Goal: Task Accomplishment & Management: Manage account settings

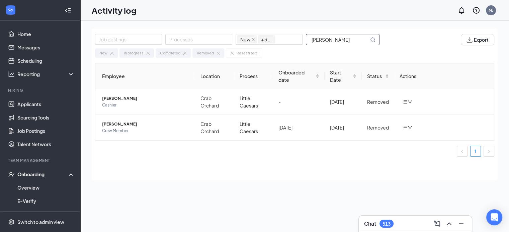
scroll to position [67, 0]
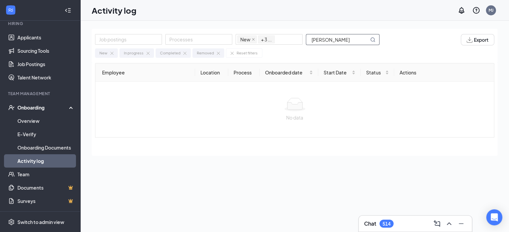
drag, startPoint x: 331, startPoint y: 39, endPoint x: 240, endPoint y: 30, distance: 90.7
click at [260, 36] on div "Job postings Processes New In progress Completed Removed + 3 ... kessler jr" at bounding box center [240, 39] width 291 height 11
type input "robert"
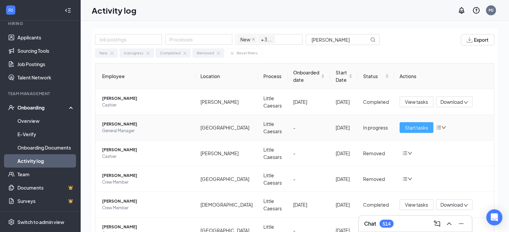
drag, startPoint x: 420, startPoint y: 127, endPoint x: 416, endPoint y: 127, distance: 4.3
click at [420, 127] on span "Start tasks" at bounding box center [416, 127] width 23 height 7
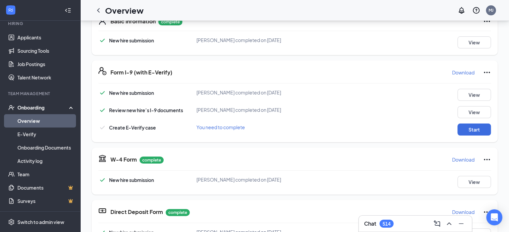
scroll to position [111, 0]
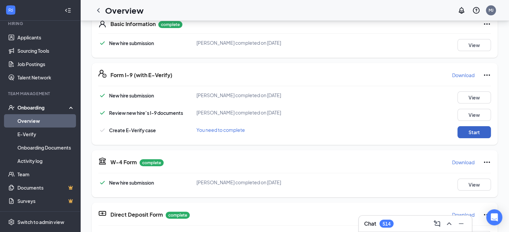
click at [472, 132] on button "Start" at bounding box center [473, 132] width 33 height 12
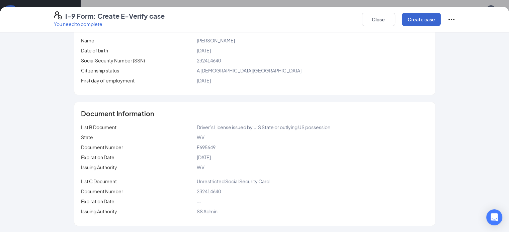
scroll to position [156, 0]
click at [440, 21] on button "Create case" at bounding box center [421, 19] width 39 height 13
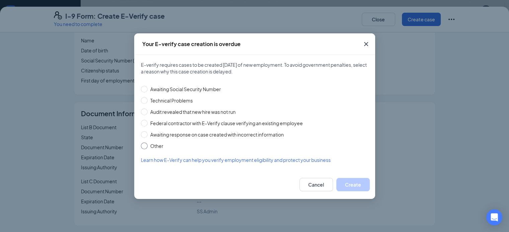
click at [142, 145] on input "Other" at bounding box center [144, 146] width 7 height 7
radio input "true"
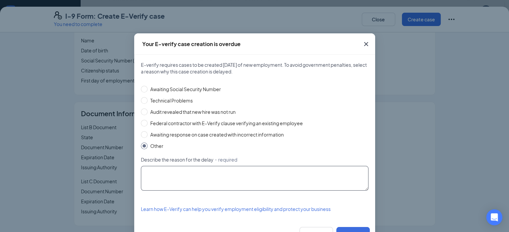
click at [154, 169] on textarea "Describe the reason for the delay ・required" at bounding box center [254, 178] width 227 height 25
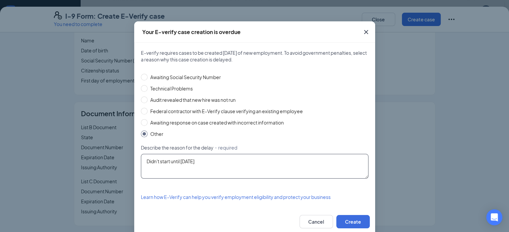
scroll to position [24, 0]
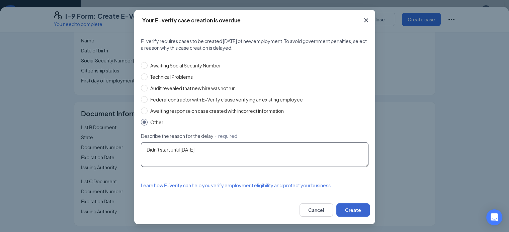
type textarea "Didn't start until 8/22/25"
click at [350, 209] on button "Create" at bounding box center [352, 210] width 33 height 13
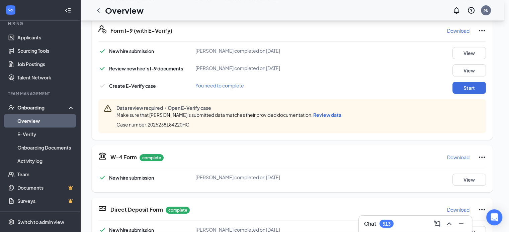
scroll to position [0, 0]
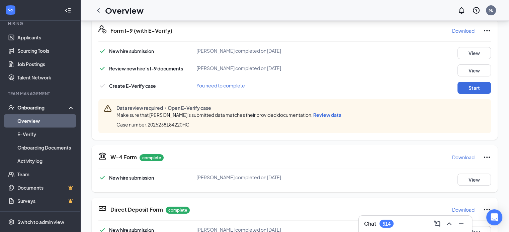
click at [313, 114] on span "Review data" at bounding box center [327, 115] width 28 height 6
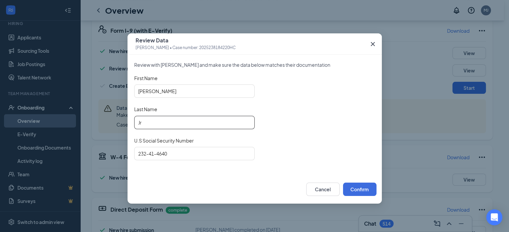
drag, startPoint x: 153, startPoint y: 120, endPoint x: 126, endPoint y: 126, distance: 27.8
click at [129, 122] on div "Review with Robert Jr and make sure the data below matches their documentation …" at bounding box center [254, 115] width 254 height 120
type input "Kessler"
click at [360, 188] on button "Confirm" at bounding box center [359, 189] width 33 height 13
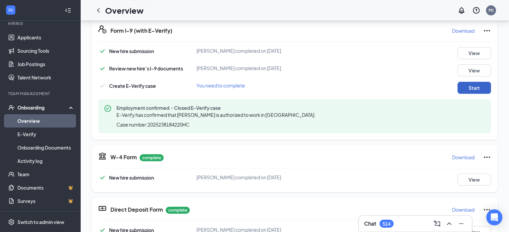
click at [471, 86] on button "Start" at bounding box center [473, 88] width 33 height 12
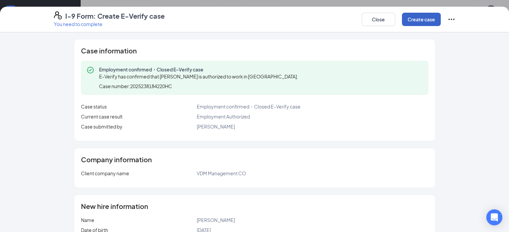
click at [440, 21] on button "Create case" at bounding box center [421, 19] width 39 height 13
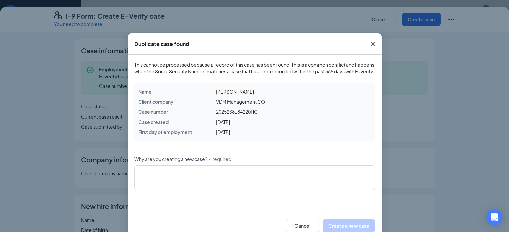
scroll to position [22, 0]
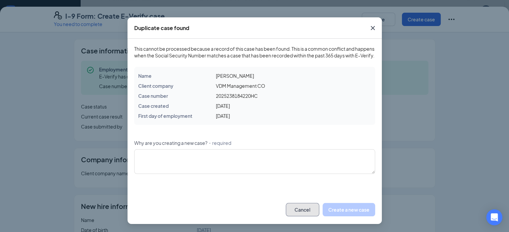
click at [301, 209] on button "Cancel" at bounding box center [302, 209] width 33 height 13
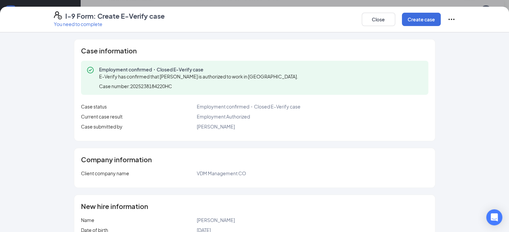
scroll to position [0, 0]
click at [455, 20] on icon "Ellipses" at bounding box center [451, 19] width 8 height 8
click at [452, 34] on span "Mark as complete" at bounding box center [466, 33] width 39 height 7
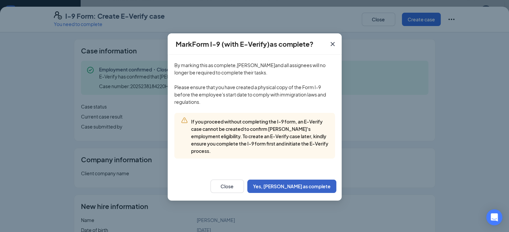
click at [300, 180] on button "Yes, [PERSON_NAME] as complete" at bounding box center [291, 186] width 89 height 13
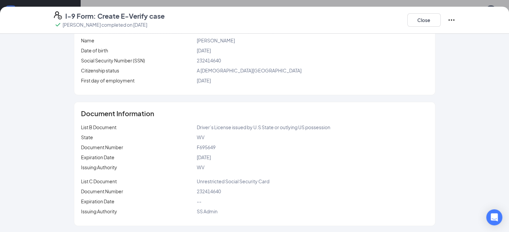
scroll to position [245, 0]
drag, startPoint x: 460, startPoint y: 17, endPoint x: 428, endPoint y: 29, distance: 34.1
click at [440, 18] on button "Close" at bounding box center [423, 19] width 33 height 13
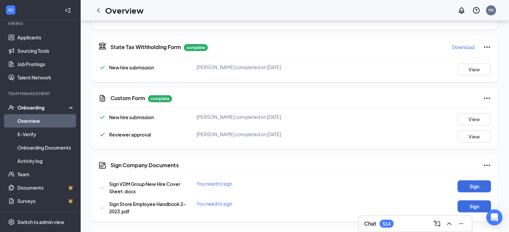
scroll to position [142, 0]
click at [464, 182] on button "Sign" at bounding box center [473, 187] width 33 height 12
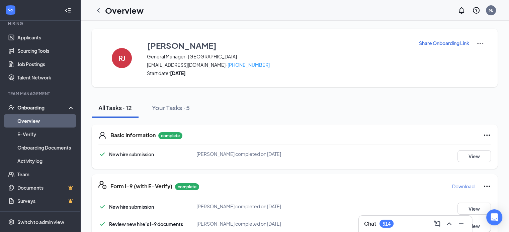
scroll to position [0, 0]
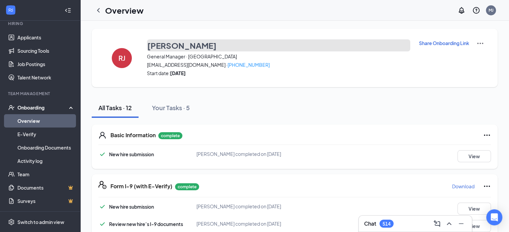
click at [153, 45] on h3 "Robert Jr" at bounding box center [181, 45] width 69 height 11
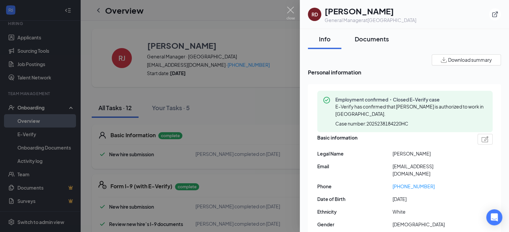
click at [367, 38] on div "Documents" at bounding box center [372, 39] width 34 height 8
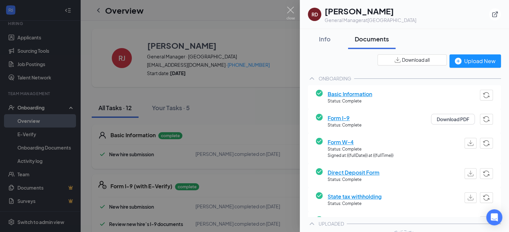
click at [403, 59] on span "Download all" at bounding box center [416, 60] width 28 height 7
drag, startPoint x: 290, startPoint y: 9, endPoint x: 275, endPoint y: 9, distance: 15.7
click at [290, 9] on img at bounding box center [290, 13] width 8 height 13
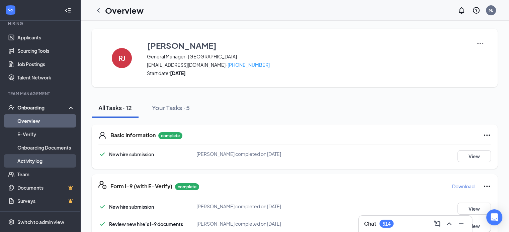
click at [35, 161] on link "Activity log" at bounding box center [45, 161] width 57 height 13
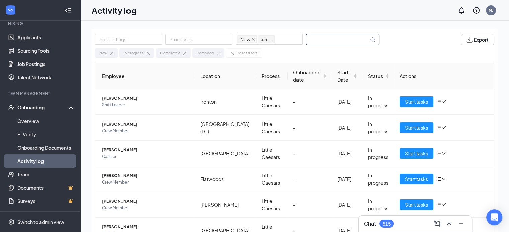
click at [315, 39] on input "text" at bounding box center [337, 39] width 63 height 10
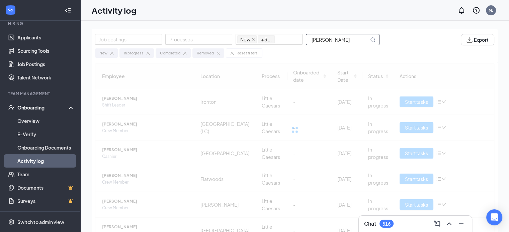
type input "curry"
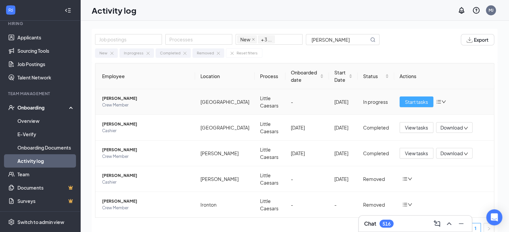
click at [407, 100] on span "Start tasks" at bounding box center [416, 101] width 23 height 7
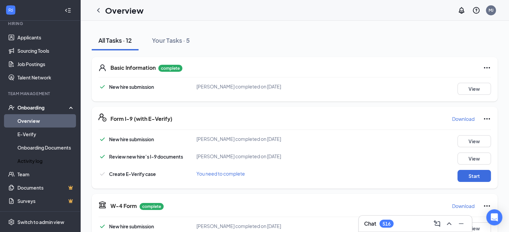
scroll to position [111, 0]
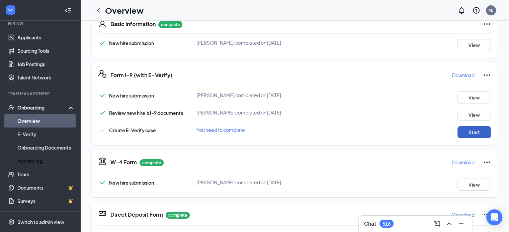
click at [466, 131] on button "Start" at bounding box center [473, 132] width 33 height 12
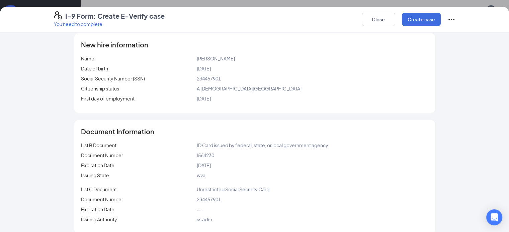
scroll to position [88, 0]
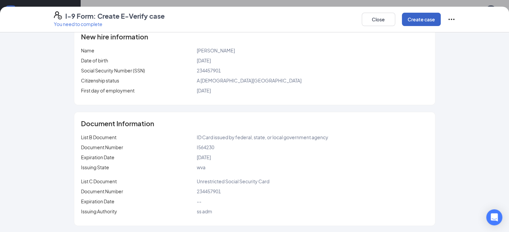
click at [440, 15] on button "Create case" at bounding box center [421, 19] width 39 height 13
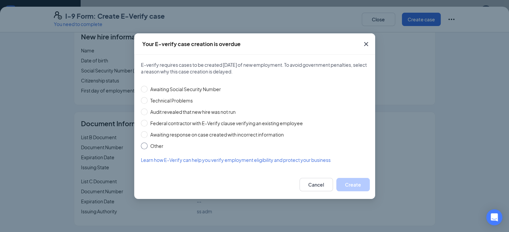
click at [144, 149] on input "Other" at bounding box center [144, 146] width 7 height 7
radio input "true"
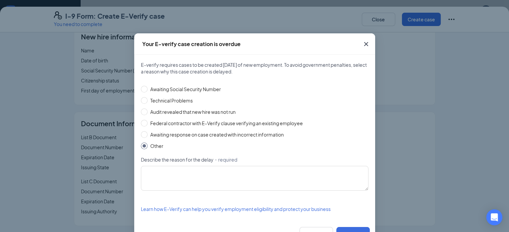
click at [149, 166] on div "Describe the reason for the delay ・required" at bounding box center [254, 162] width 227 height 10
click at [146, 170] on textarea "Describe the reason for the delay ・required" at bounding box center [254, 178] width 227 height 25
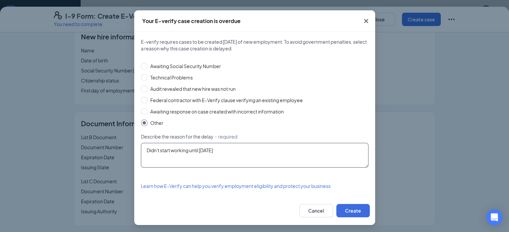
scroll to position [24, 0]
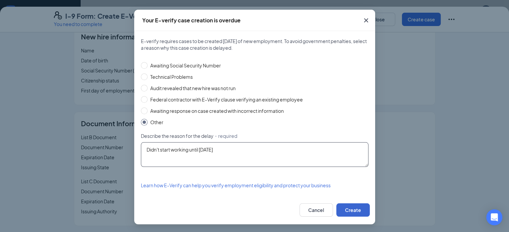
type textarea "Didn't start working until 8/22/25"
click at [339, 208] on button "Create" at bounding box center [352, 210] width 33 height 13
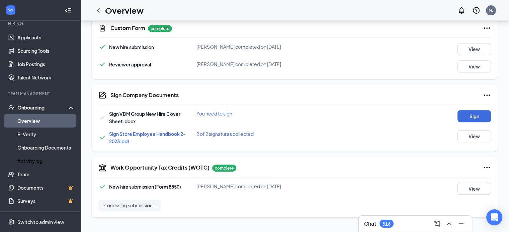
scroll to position [312, 0]
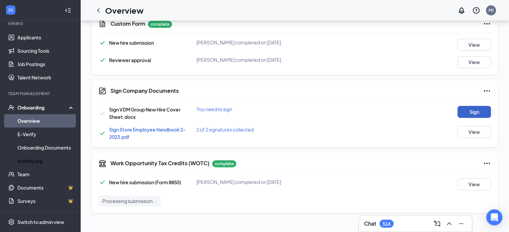
click at [471, 108] on button "Sign" at bounding box center [473, 112] width 33 height 12
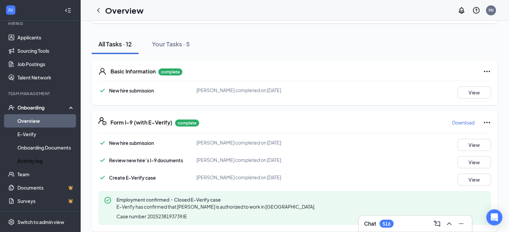
scroll to position [0, 0]
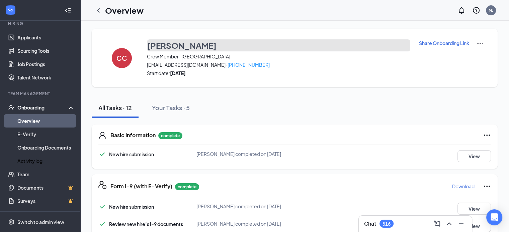
click at [166, 43] on h3 "Cody Curry" at bounding box center [181, 45] width 69 height 11
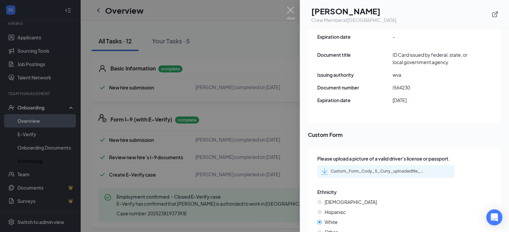
scroll to position [1014, 0]
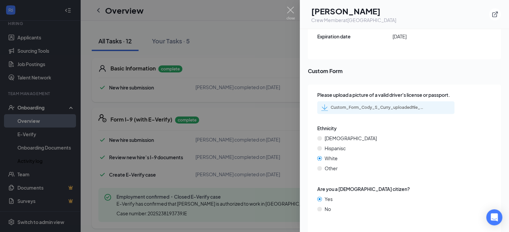
click at [343, 105] on div "Custom_Form_Cody_S_Curry_uploadedfile_20250811.pdf.pdf" at bounding box center [377, 107] width 94 height 5
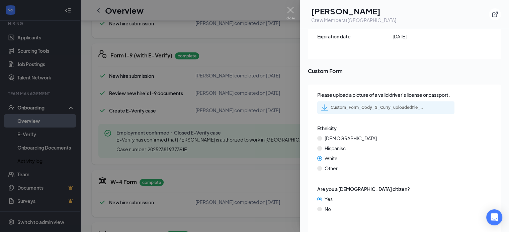
scroll to position [67, 0]
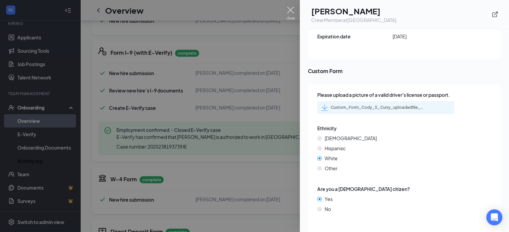
click at [288, 10] on img at bounding box center [290, 13] width 8 height 13
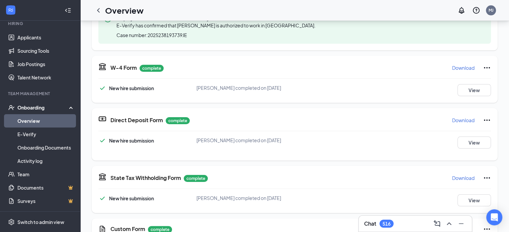
scroll to position [111, 0]
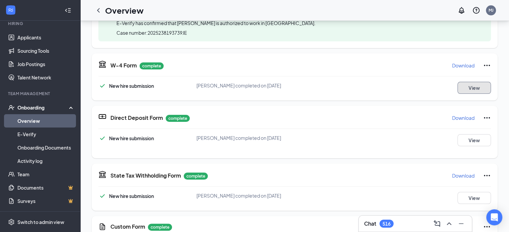
click at [468, 84] on button "View" at bounding box center [473, 88] width 33 height 12
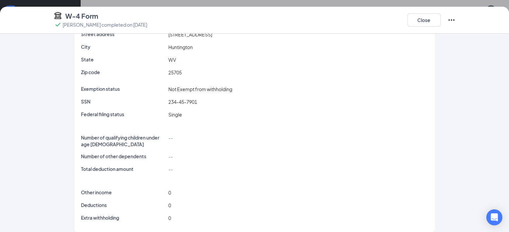
scroll to position [76, 0]
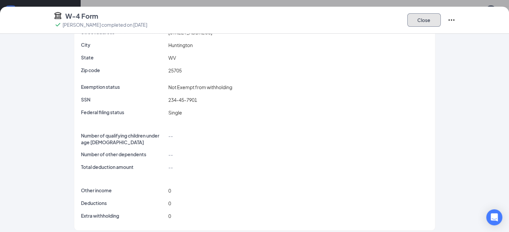
click at [440, 22] on button "Close" at bounding box center [423, 19] width 33 height 13
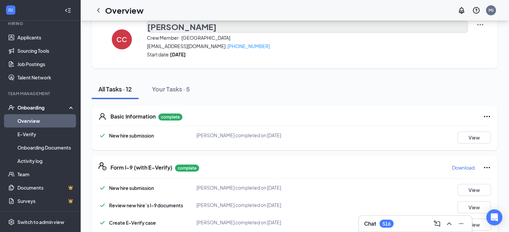
scroll to position [0, 0]
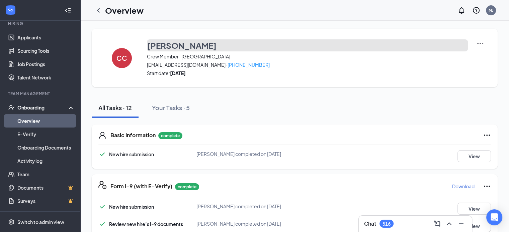
click at [171, 46] on h3 "Cody Curry" at bounding box center [181, 45] width 69 height 11
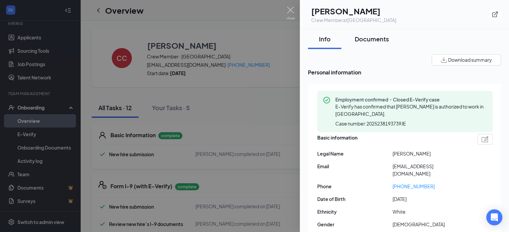
click at [369, 39] on div "Documents" at bounding box center [372, 39] width 34 height 8
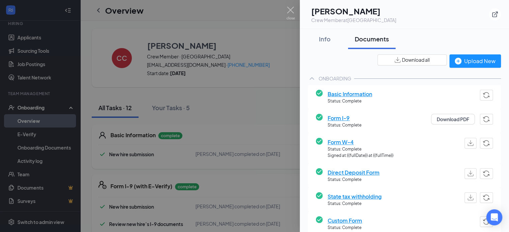
click at [411, 62] on span "Download all" at bounding box center [416, 60] width 28 height 7
drag, startPoint x: 289, startPoint y: 9, endPoint x: 222, endPoint y: 45, distance: 76.2
click at [289, 9] on img at bounding box center [290, 13] width 8 height 13
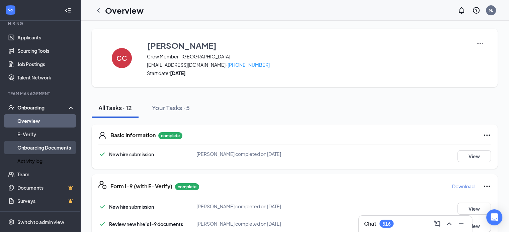
drag, startPoint x: 24, startPoint y: 161, endPoint x: 59, endPoint y: 147, distance: 37.3
click at [24, 161] on link "Activity log" at bounding box center [45, 161] width 57 height 13
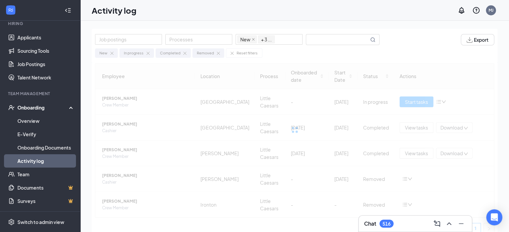
drag, startPoint x: 312, startPoint y: 40, endPoint x: 313, endPoint y: 34, distance: 6.1
click at [312, 40] on input "text" at bounding box center [337, 39] width 63 height 10
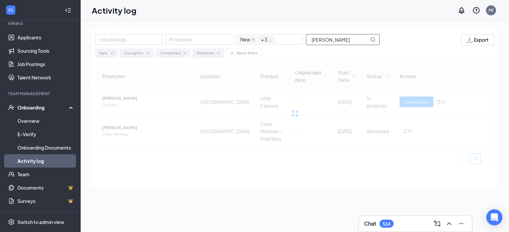
type input "manuel"
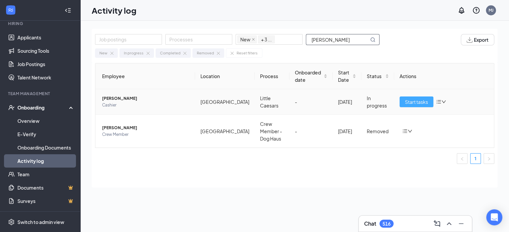
click at [414, 103] on span "Start tasks" at bounding box center [416, 101] width 23 height 7
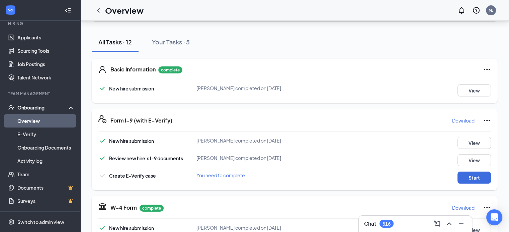
scroll to position [67, 0]
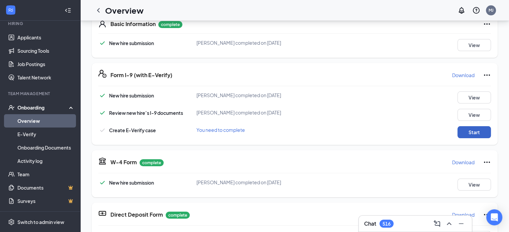
click at [470, 132] on button "Start" at bounding box center [473, 132] width 33 height 12
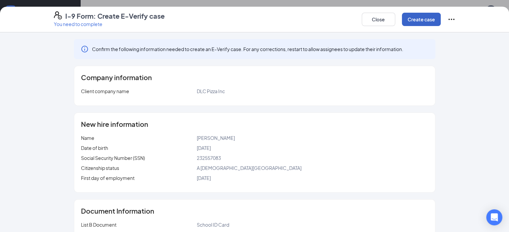
click at [440, 20] on button "Create case" at bounding box center [421, 19] width 39 height 13
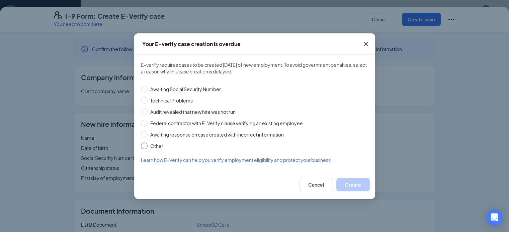
click at [143, 146] on input "Other" at bounding box center [144, 146] width 7 height 7
radio input "true"
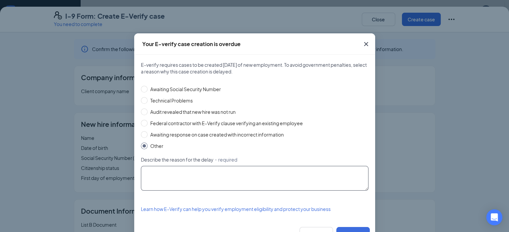
click at [152, 170] on textarea "Describe the reason for the delay ・required" at bounding box center [254, 178] width 227 height 25
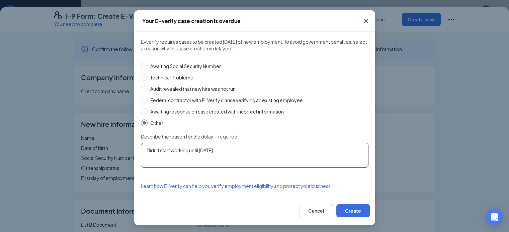
scroll to position [24, 0]
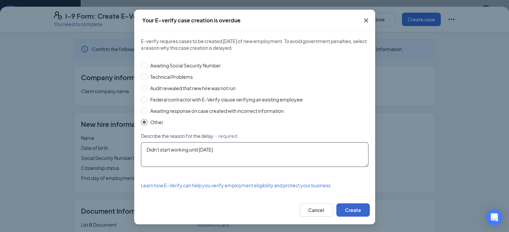
type textarea "Didn't start working until 8/22/25"
click at [352, 210] on button "Create" at bounding box center [352, 210] width 33 height 13
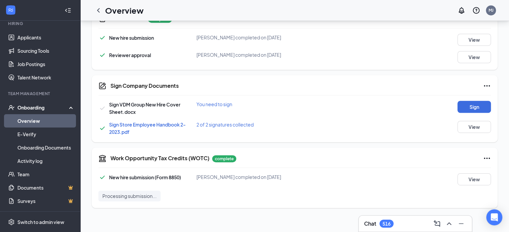
scroll to position [379, 0]
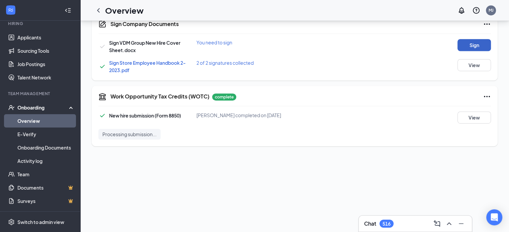
click at [463, 39] on button "Sign" at bounding box center [473, 45] width 33 height 12
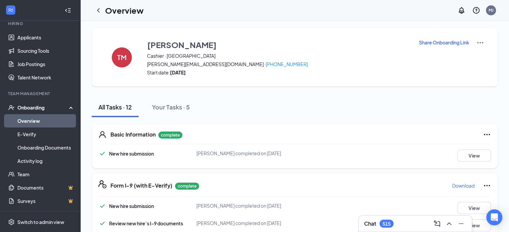
scroll to position [0, 0]
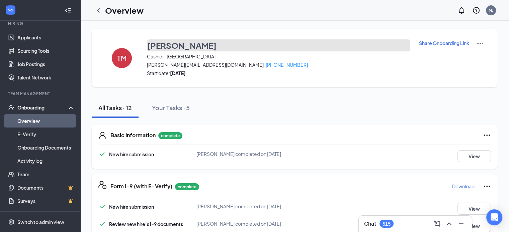
click at [172, 47] on h3 "[PERSON_NAME]" at bounding box center [181, 45] width 69 height 11
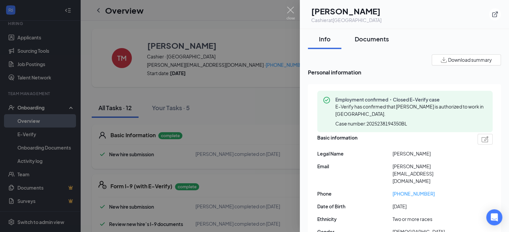
click at [375, 41] on div "Documents" at bounding box center [372, 39] width 34 height 8
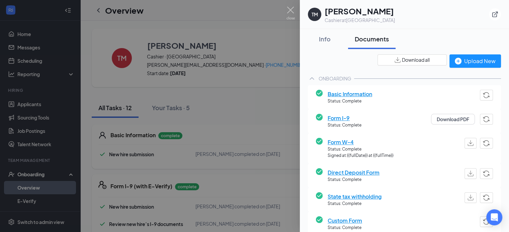
scroll to position [67, 0]
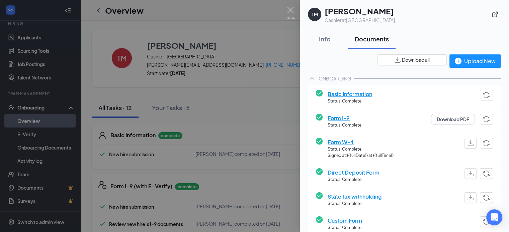
click at [409, 61] on span "Download all" at bounding box center [416, 60] width 28 height 7
click at [290, 11] on img at bounding box center [290, 13] width 8 height 13
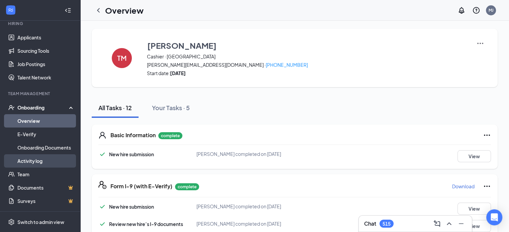
drag, startPoint x: 29, startPoint y: 162, endPoint x: 55, endPoint y: 155, distance: 26.6
click at [29, 162] on link "Activity log" at bounding box center [45, 161] width 57 height 13
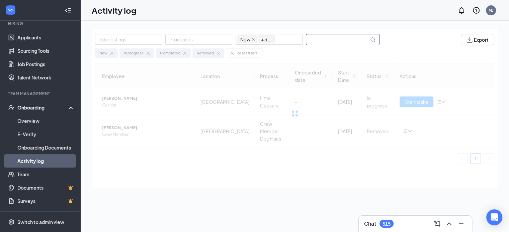
click at [334, 37] on input "text" at bounding box center [337, 39] width 63 height 10
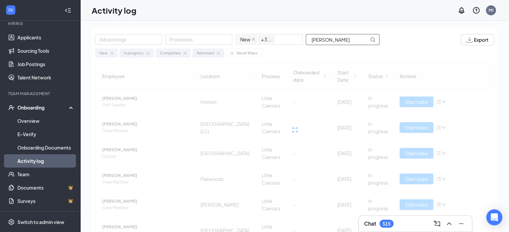
type input "[PERSON_NAME]"
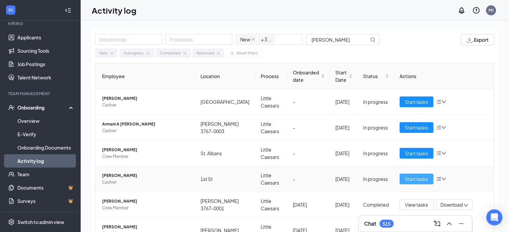
click at [408, 179] on button "Start tasks" at bounding box center [416, 179] width 34 height 11
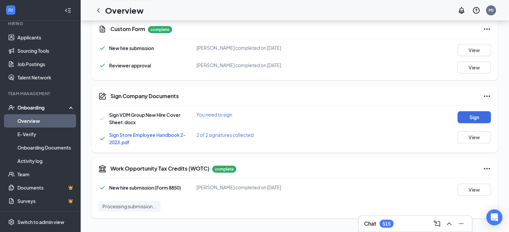
scroll to position [357, 0]
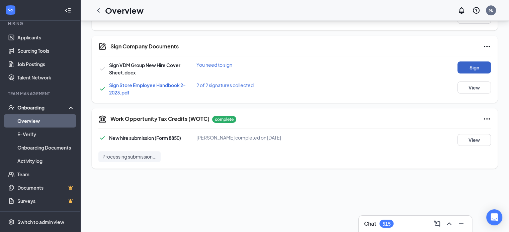
click at [465, 62] on button "Sign" at bounding box center [473, 68] width 33 height 12
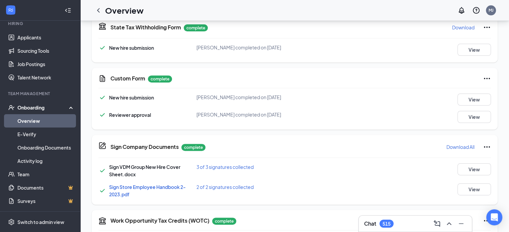
scroll to position [264, 0]
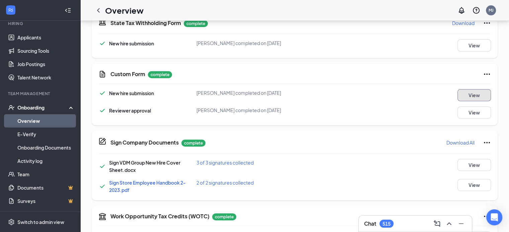
click at [459, 89] on button "View" at bounding box center [473, 95] width 33 height 12
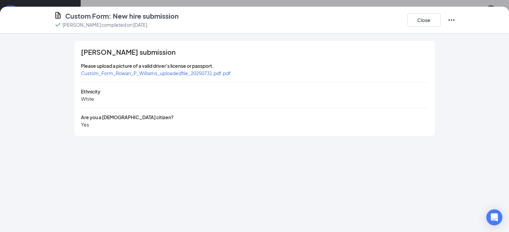
click at [81, 72] on span "Custom_Form_Rowan_P_Williams_uploadedfile_20250731.pdf.pdf" at bounding box center [156, 73] width 150 height 6
drag, startPoint x: 466, startPoint y: 18, endPoint x: 445, endPoint y: 16, distance: 20.8
click at [440, 18] on button "Close" at bounding box center [423, 19] width 33 height 13
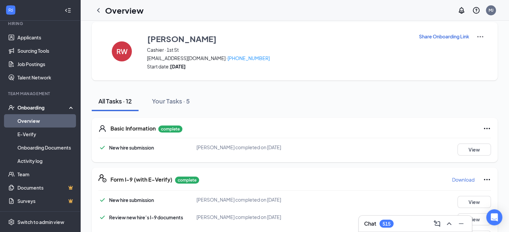
scroll to position [0, 0]
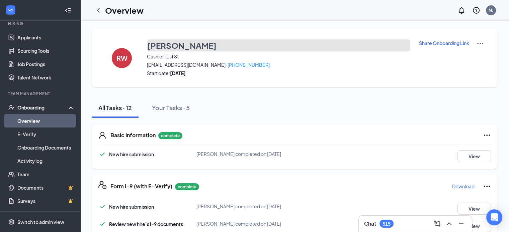
click at [189, 45] on h3 "[PERSON_NAME]" at bounding box center [181, 45] width 69 height 11
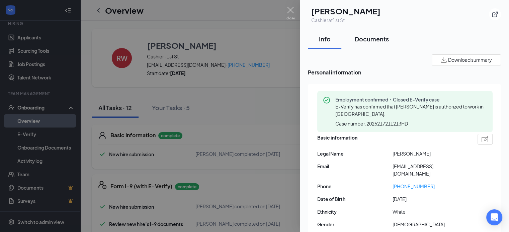
click at [374, 39] on div "Documents" at bounding box center [372, 39] width 34 height 8
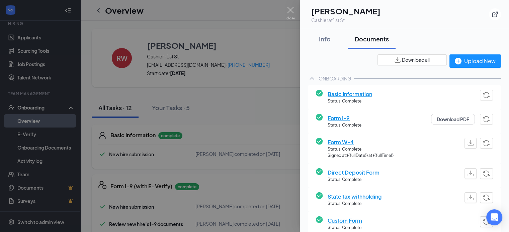
click at [402, 58] on span "Download all" at bounding box center [416, 60] width 28 height 7
click at [291, 7] on img at bounding box center [290, 13] width 8 height 13
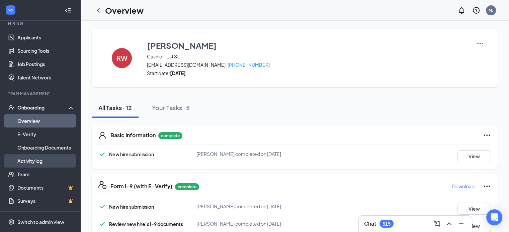
click at [32, 162] on link "Activity log" at bounding box center [45, 161] width 57 height 13
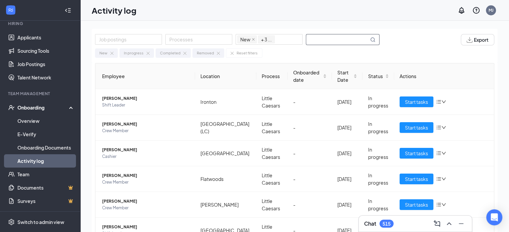
click at [318, 38] on input "text" at bounding box center [337, 39] width 63 height 10
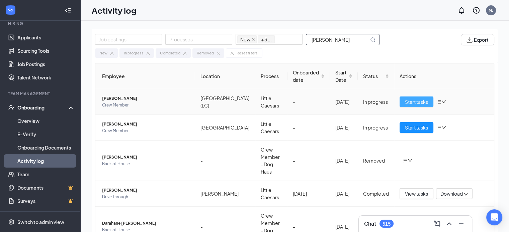
type input "[PERSON_NAME]"
click at [420, 101] on span "Start tasks" at bounding box center [416, 101] width 23 height 7
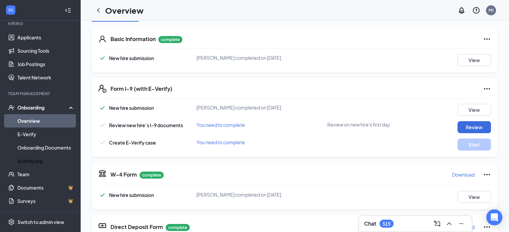
scroll to position [134, 0]
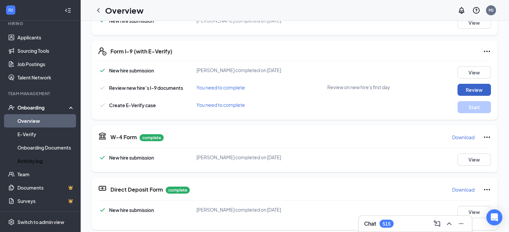
click at [473, 89] on button "Review" at bounding box center [473, 90] width 33 height 12
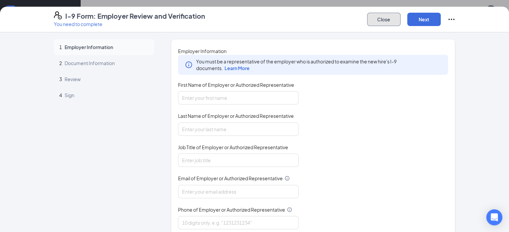
drag, startPoint x: 409, startPoint y: 20, endPoint x: 393, endPoint y: 43, distance: 28.0
click at [400, 21] on button "Close" at bounding box center [383, 19] width 33 height 13
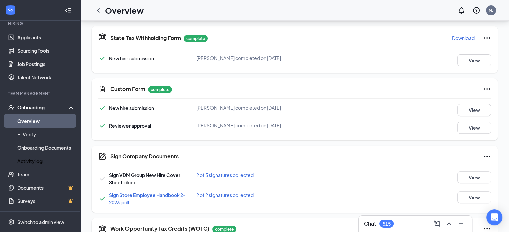
scroll to position [245, 0]
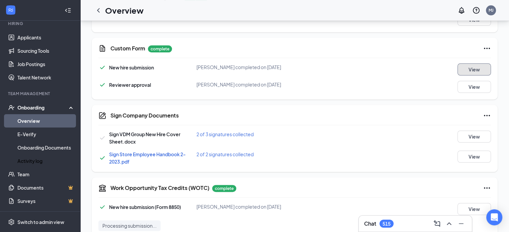
click at [463, 66] on button "View" at bounding box center [473, 70] width 33 height 12
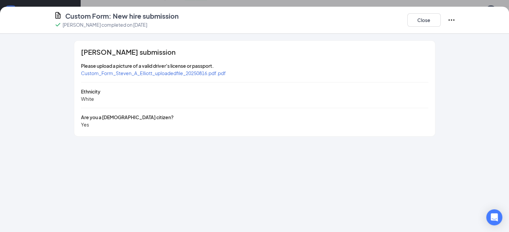
click at [81, 73] on span "Custom_Form_Steven_A_Elliott_uploadedfile_20250816.pdf.pdf" at bounding box center [153, 73] width 145 height 6
click at [440, 23] on button "Close" at bounding box center [423, 19] width 33 height 13
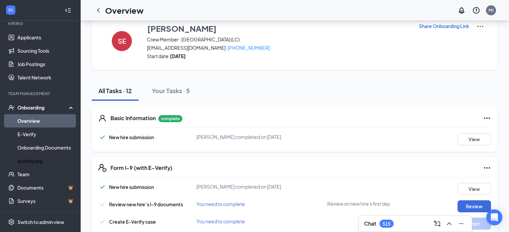
scroll to position [0, 0]
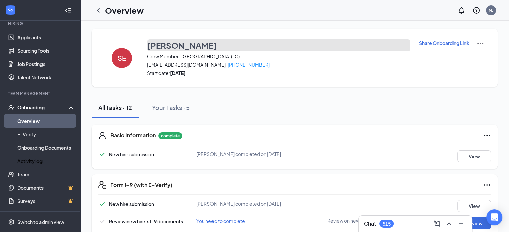
click at [165, 49] on h3 "[PERSON_NAME]" at bounding box center [181, 45] width 69 height 11
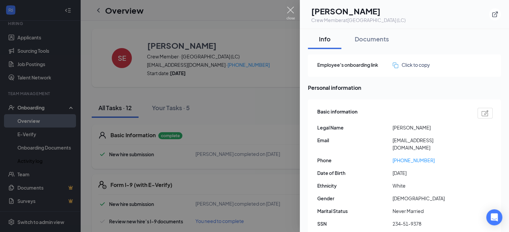
click at [290, 11] on img at bounding box center [290, 13] width 8 height 13
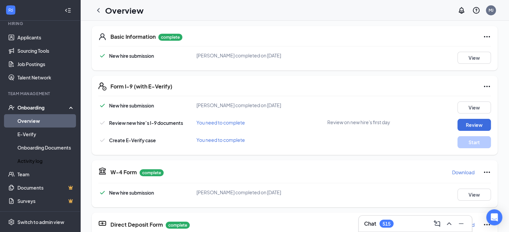
scroll to position [142, 0]
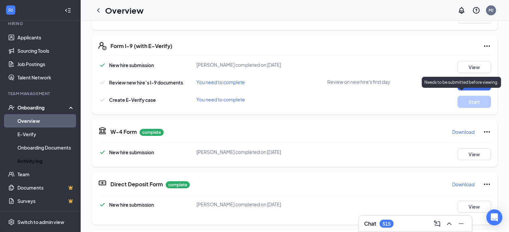
click at [459, 77] on div "Needs to be submitted before viewing." at bounding box center [460, 82] width 79 height 11
click at [479, 83] on p "Needs to be submitted before viewing." at bounding box center [461, 83] width 74 height 6
click at [457, 81] on button "Review" at bounding box center [473, 85] width 33 height 12
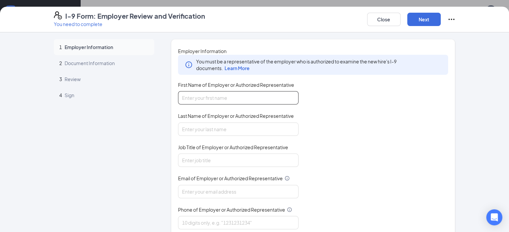
click at [178, 105] on input "First Name of Employer or Authorized Representative" at bounding box center [238, 97] width 120 height 13
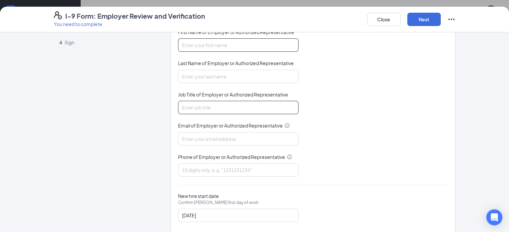
scroll to position [67, 0]
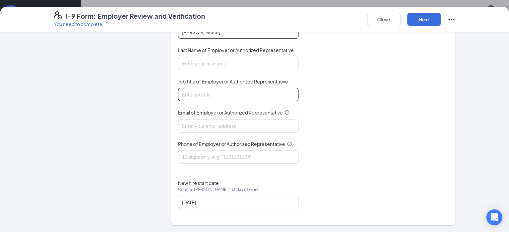
type input "[PERSON_NAME]"
type input "HR/Payroll"
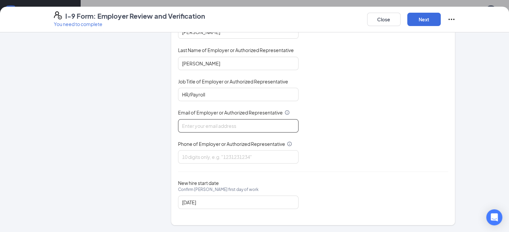
click at [183, 133] on input "Email of Employer or Authorized Representative" at bounding box center [238, 125] width 120 height 13
type input "[EMAIL_ADDRESS][DOMAIN_NAME]"
type input "3047366658"
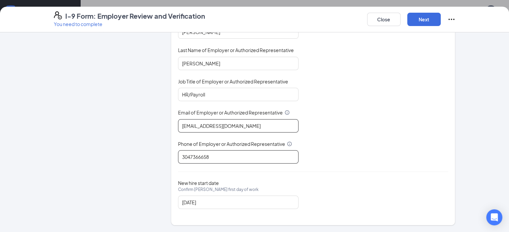
scroll to position [75, 0]
click at [272, 203] on div "[DATE]" at bounding box center [238, 202] width 112 height 7
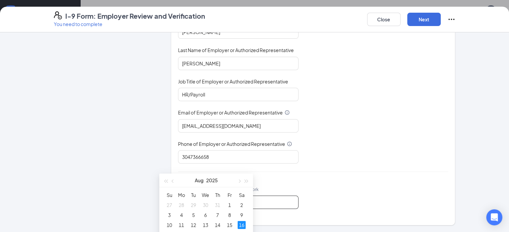
scroll to position [89, 0]
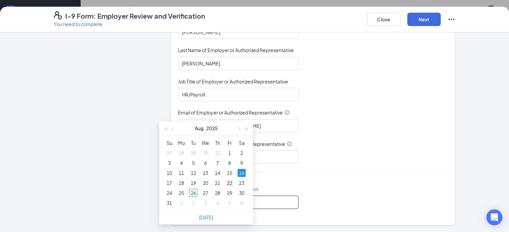
click at [229, 184] on div "22" at bounding box center [229, 183] width 8 height 8
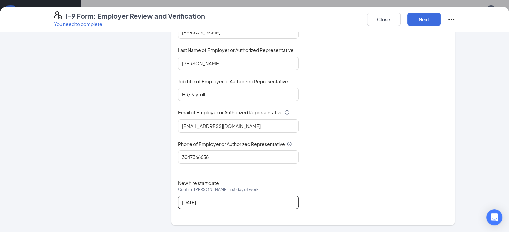
scroll to position [178, 0]
click at [273, 202] on div "[DATE]" at bounding box center [238, 202] width 112 height 7
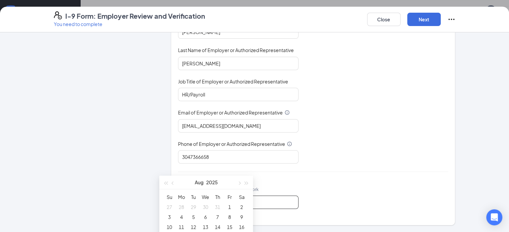
scroll to position [290, 0]
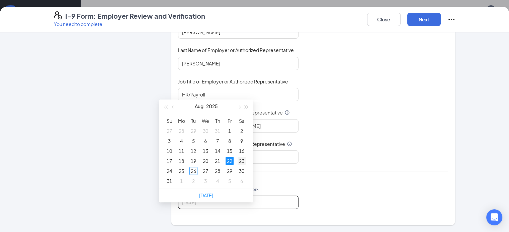
type input "[DATE]"
click at [241, 161] on div "23" at bounding box center [241, 161] width 8 height 8
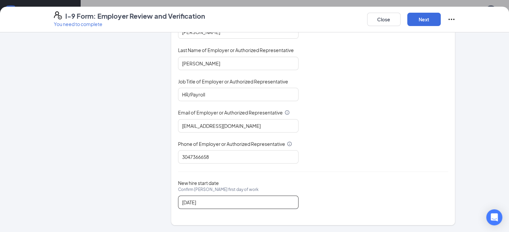
scroll to position [379, 0]
click at [440, 18] on button "Next" at bounding box center [423, 19] width 33 height 13
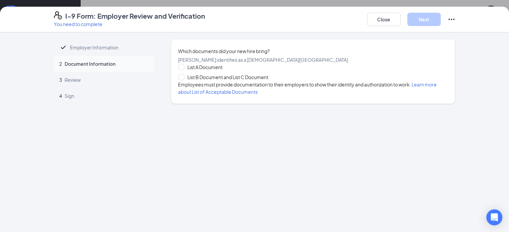
scroll to position [0, 0]
click at [178, 81] on span at bounding box center [181, 77] width 7 height 7
click at [178, 79] on input "List B Document and List C Document" at bounding box center [180, 76] width 5 height 5
radio input "true"
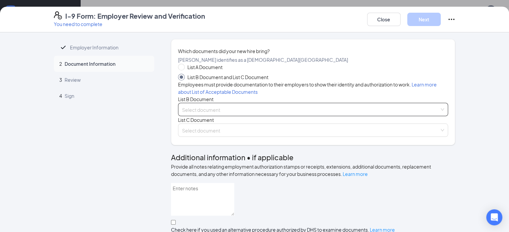
click at [182, 113] on input "search" at bounding box center [311, 108] width 258 height 10
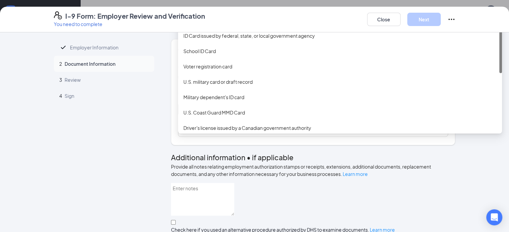
click at [183, 24] on div "Driver’s License issued by U.S State or outlying US possession" at bounding box center [339, 20] width 313 height 7
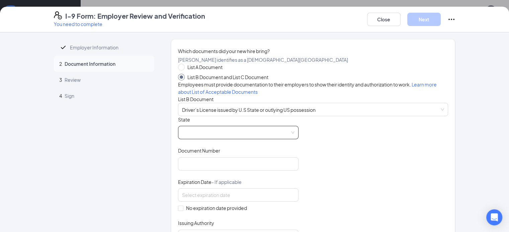
click at [182, 139] on span at bounding box center [238, 132] width 112 height 13
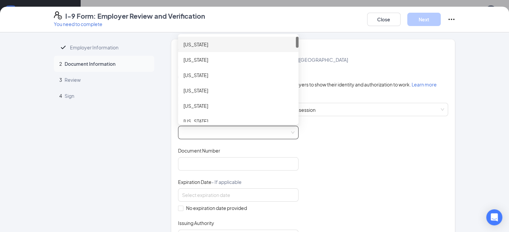
click at [182, 139] on span at bounding box center [238, 132] width 112 height 13
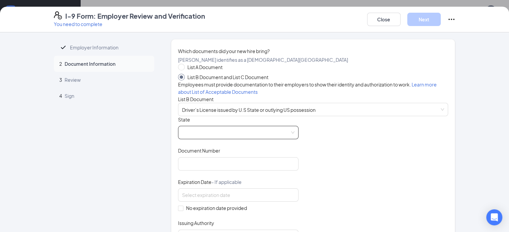
click at [274, 139] on span at bounding box center [238, 132] width 112 height 13
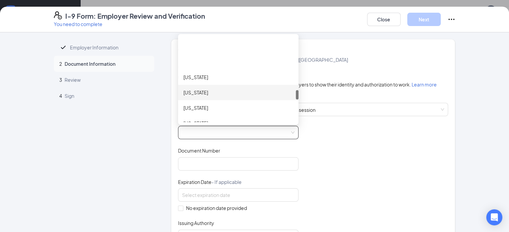
scroll to position [511, 0]
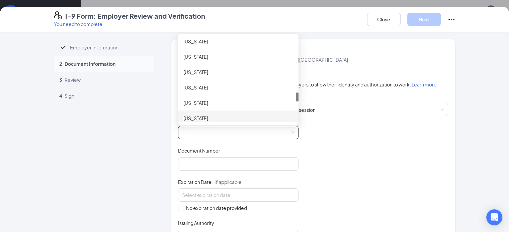
click at [183, 122] on div "[US_STATE]" at bounding box center [238, 118] width 110 height 7
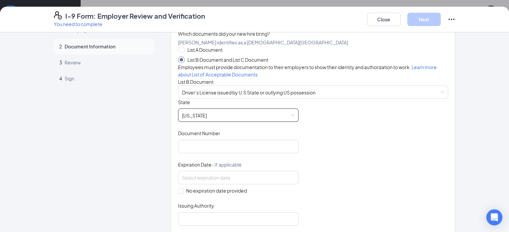
scroll to position [67, 0]
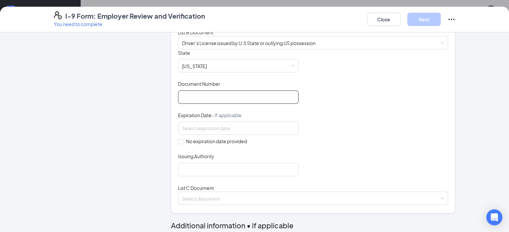
click at [178, 104] on input "Document Number" at bounding box center [238, 97] width 120 height 13
type input "VH"
click at [400, 22] on button "Close" at bounding box center [383, 19] width 33 height 13
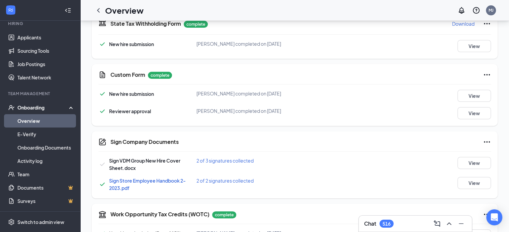
scroll to position [223, 0]
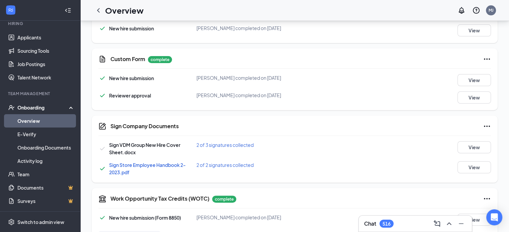
click at [214, 148] on span "2 of 3 signatures collected" at bounding box center [224, 145] width 57 height 6
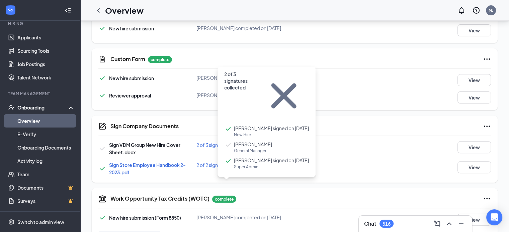
click at [304, 176] on div "Sign Store Employee Handbook 2-2023.pdf 2 of 2 signatures collected View" at bounding box center [294, 169] width 392 height 15
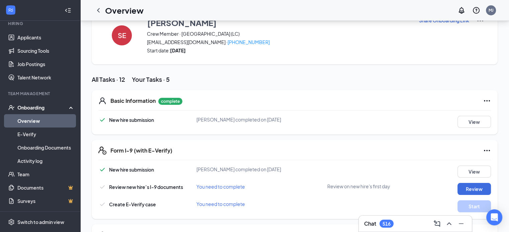
scroll to position [22, 0]
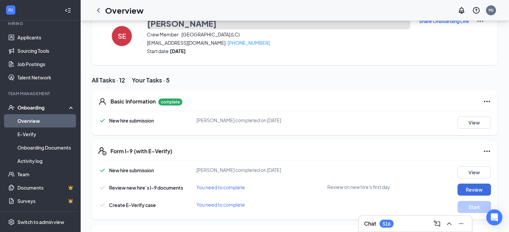
click at [174, 25] on h3 "[PERSON_NAME]" at bounding box center [181, 23] width 69 height 11
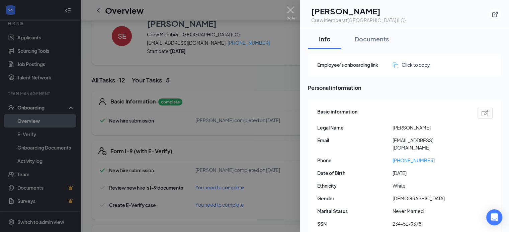
scroll to position [44, 0]
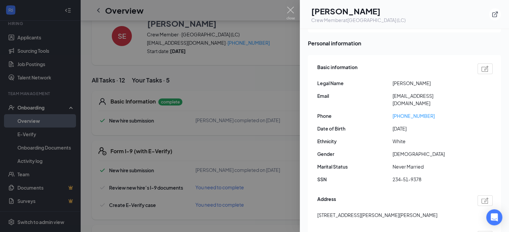
click at [363, 11] on h1 "[PERSON_NAME]" at bounding box center [358, 10] width 94 height 11
click at [335, 14] on h1 "[PERSON_NAME]" at bounding box center [358, 10] width 94 height 11
click at [173, 104] on div at bounding box center [254, 116] width 509 height 232
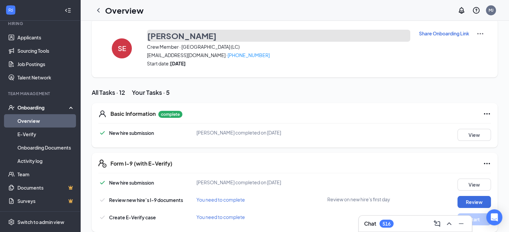
scroll to position [0, 0]
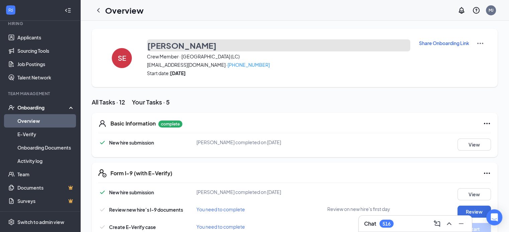
click at [180, 44] on h3 "[PERSON_NAME]" at bounding box center [181, 45] width 69 height 11
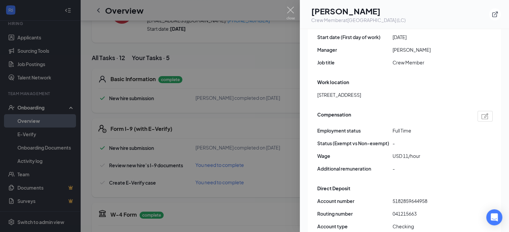
scroll to position [424, 0]
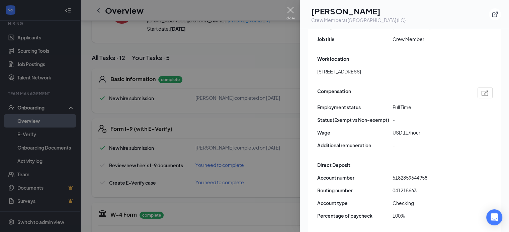
click at [290, 8] on img at bounding box center [290, 13] width 8 height 13
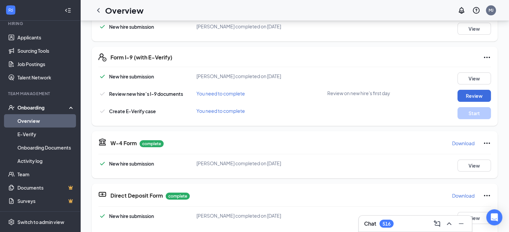
scroll to position [134, 0]
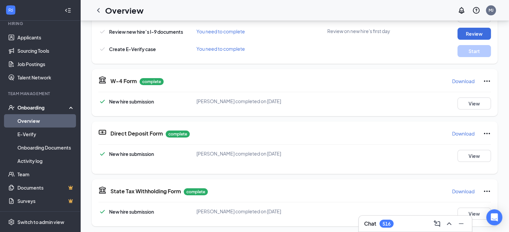
click at [457, 137] on p "Download" at bounding box center [463, 133] width 22 height 7
click at [39, 161] on link "Activity log" at bounding box center [45, 161] width 57 height 13
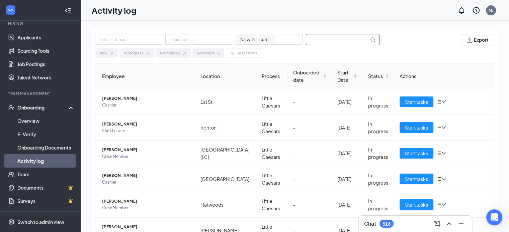
click at [317, 39] on input "text" at bounding box center [337, 39] width 63 height 10
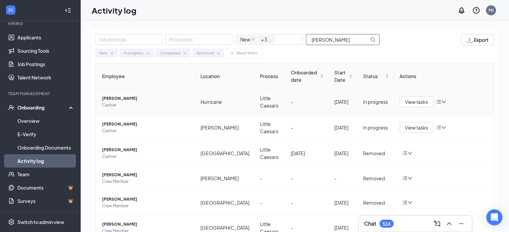
type input "[PERSON_NAME]"
click at [131, 98] on span "[PERSON_NAME]" at bounding box center [146, 98] width 88 height 7
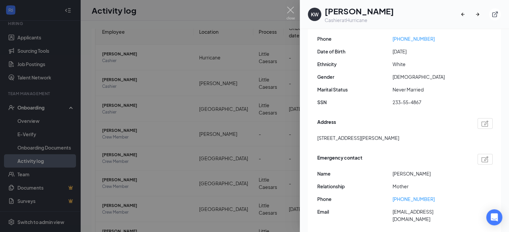
scroll to position [89, 0]
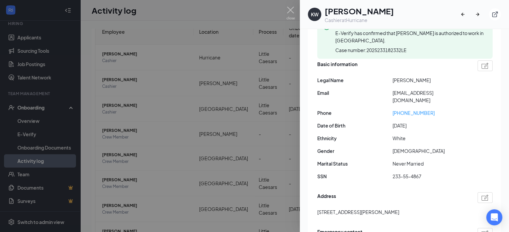
click at [425, 127] on div "Basic information Legal Name [PERSON_NAME] Email [EMAIL_ADDRESS][DOMAIN_NAME] P…" at bounding box center [404, 122] width 175 height 127
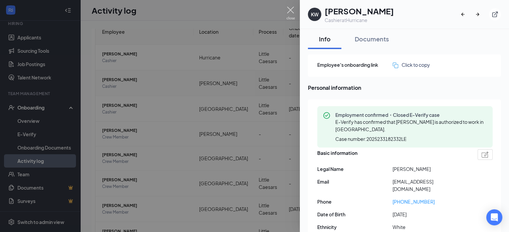
drag, startPoint x: 293, startPoint y: 10, endPoint x: 326, endPoint y: 88, distance: 83.8
click at [293, 10] on img at bounding box center [290, 13] width 8 height 13
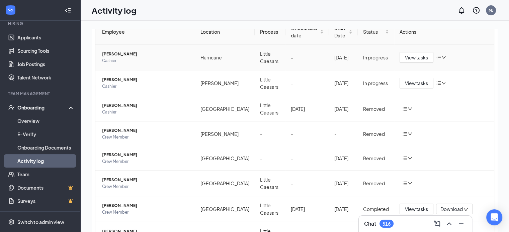
click at [124, 53] on span "[PERSON_NAME]" at bounding box center [146, 54] width 88 height 7
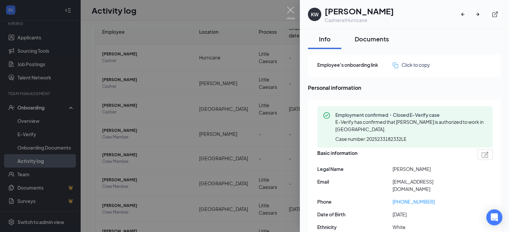
click at [365, 37] on div "Documents" at bounding box center [372, 39] width 34 height 8
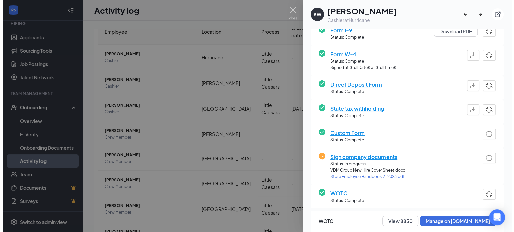
scroll to position [134, 0]
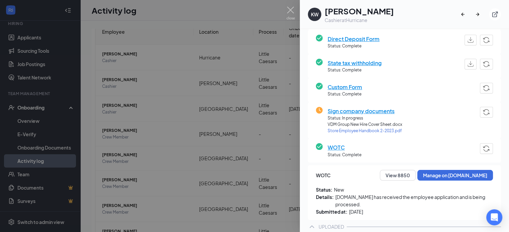
click at [363, 113] on span "Sign company documents" at bounding box center [364, 111] width 75 height 8
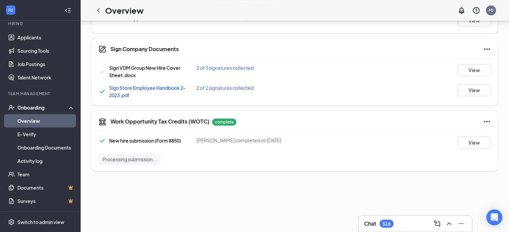
scroll to position [98, 0]
click at [231, 67] on span "2 of 3 signatures collected" at bounding box center [224, 69] width 57 height 6
click at [295, 93] on div "Sign Store Employee Handbook 2-2023.pdf 2 of 2 signatures collected View" at bounding box center [294, 92] width 392 height 15
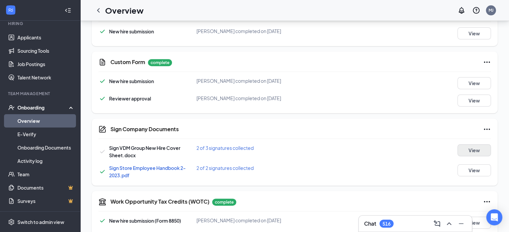
scroll to position [284, 0]
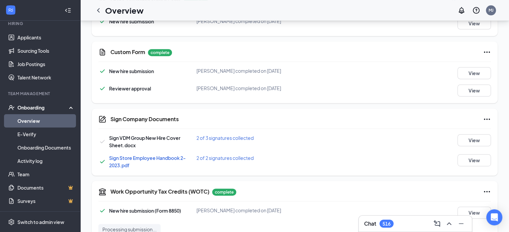
click at [484, 119] on icon "Ellipses" at bounding box center [487, 119] width 6 height 1
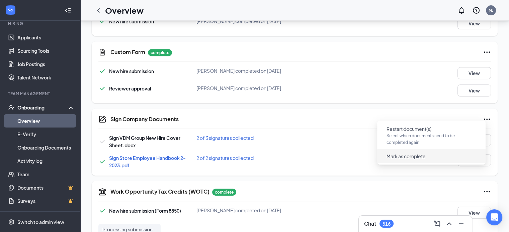
click at [406, 156] on span "Mark as complete" at bounding box center [405, 156] width 39 height 7
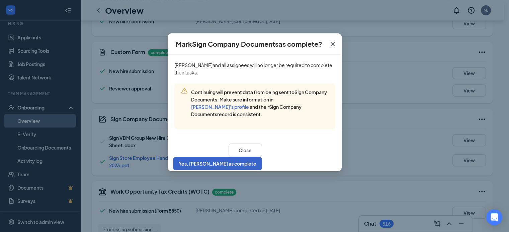
click at [262, 157] on button "Yes, [PERSON_NAME] as complete" at bounding box center [217, 163] width 89 height 13
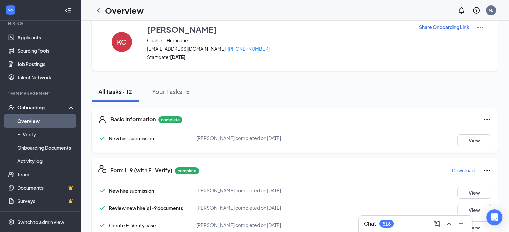
scroll to position [0, 0]
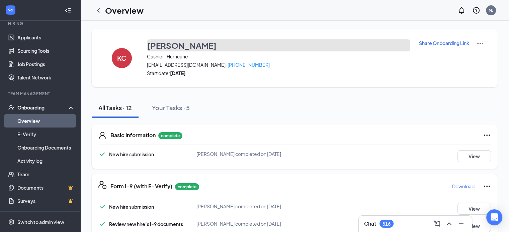
click at [200, 46] on h3 "[PERSON_NAME]" at bounding box center [181, 45] width 69 height 11
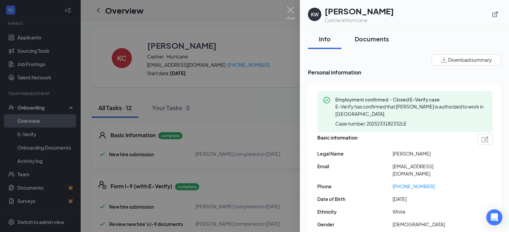
click at [366, 39] on div "Documents" at bounding box center [372, 39] width 34 height 8
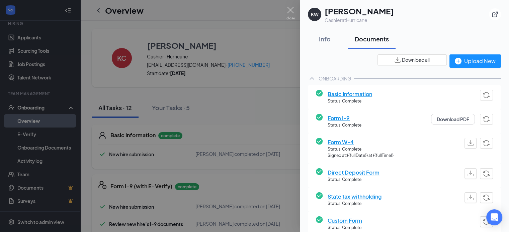
click at [408, 60] on span "Download all" at bounding box center [416, 60] width 28 height 7
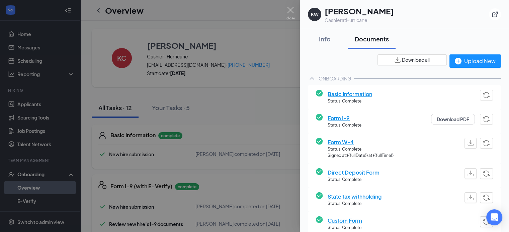
scroll to position [67, 0]
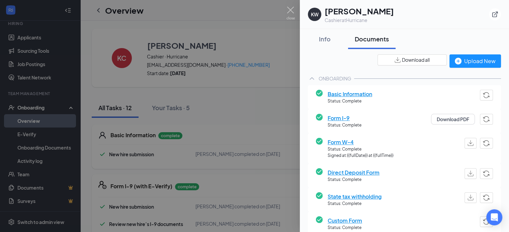
click at [402, 58] on span "Download all" at bounding box center [416, 60] width 28 height 7
click at [403, 60] on span "Download all" at bounding box center [416, 60] width 28 height 7
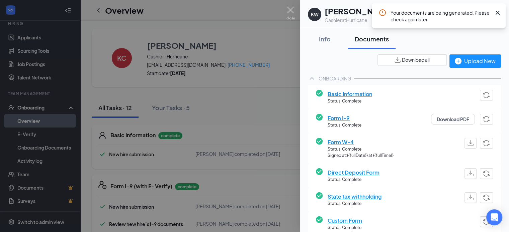
click at [406, 60] on span "Download all" at bounding box center [416, 60] width 28 height 7
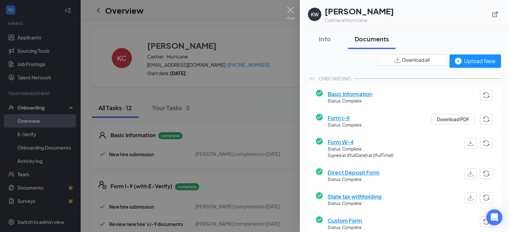
scroll to position [0, 0]
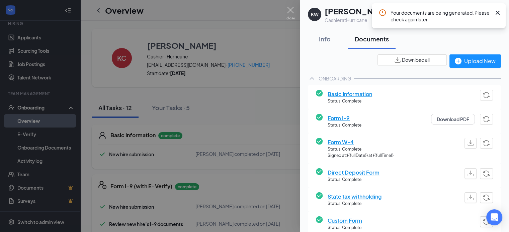
click at [405, 62] on span "Download all" at bounding box center [416, 60] width 28 height 7
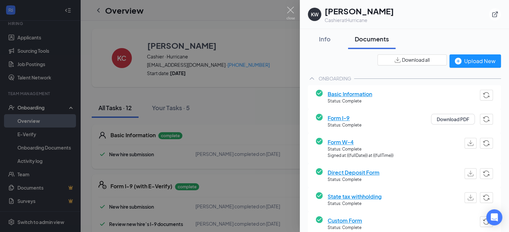
click at [402, 59] on span "Download all" at bounding box center [416, 60] width 28 height 7
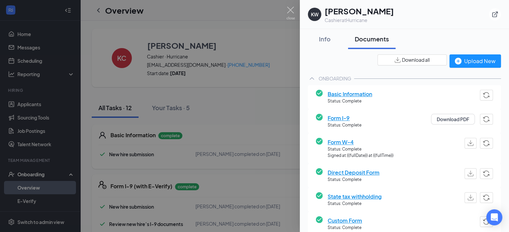
scroll to position [67, 0]
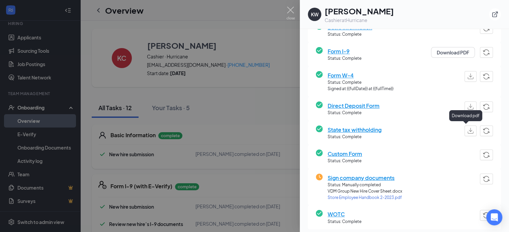
click at [467, 131] on img "button" at bounding box center [470, 131] width 6 height 6
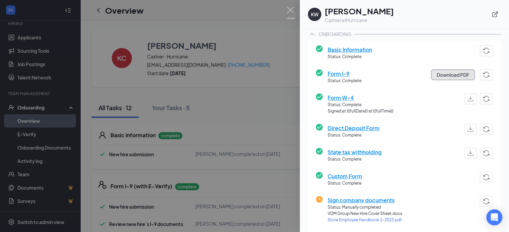
click at [432, 76] on button "Download PDF" at bounding box center [453, 75] width 44 height 11
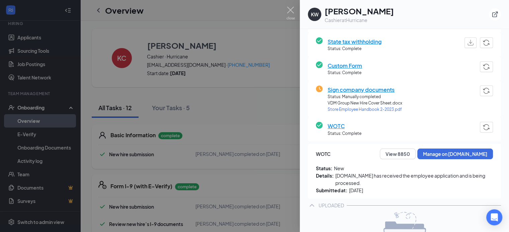
scroll to position [178, 0]
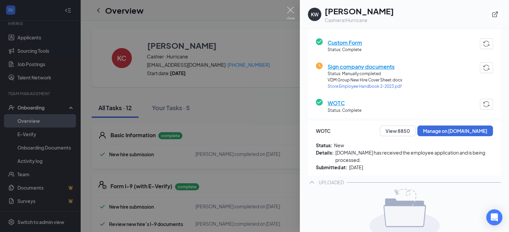
drag, startPoint x: 380, startPoint y: 66, endPoint x: 367, endPoint y: 64, distance: 13.9
click at [380, 66] on span "Sign company documents" at bounding box center [364, 67] width 75 height 8
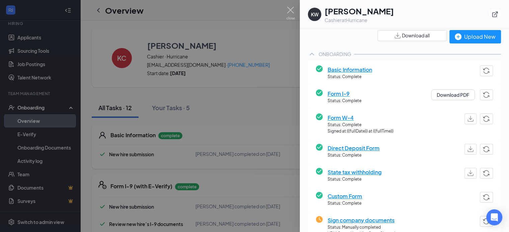
scroll to position [22, 0]
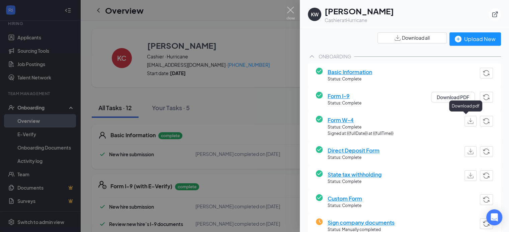
click at [467, 121] on img "button" at bounding box center [470, 121] width 6 height 6
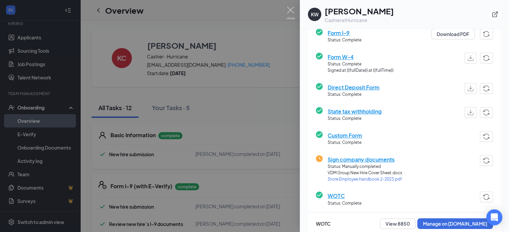
scroll to position [111, 0]
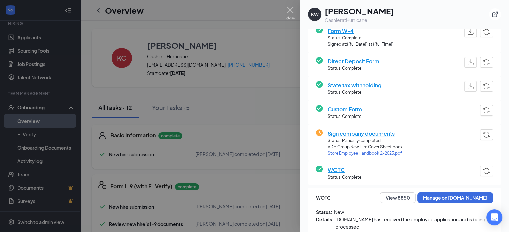
click at [290, 8] on img at bounding box center [290, 13] width 8 height 13
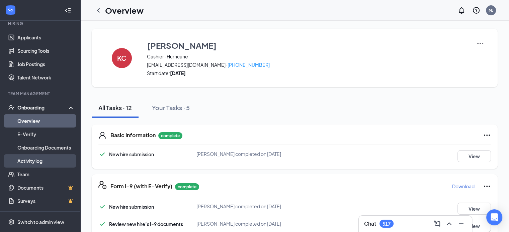
click at [29, 161] on link "Activity log" at bounding box center [45, 161] width 57 height 13
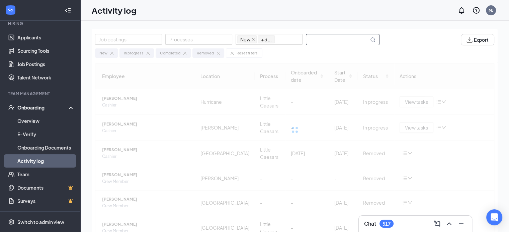
click at [314, 37] on input "text" at bounding box center [337, 39] width 63 height 10
type input "spears"
